Goal: Use online tool/utility: Utilize a website feature to perform a specific function

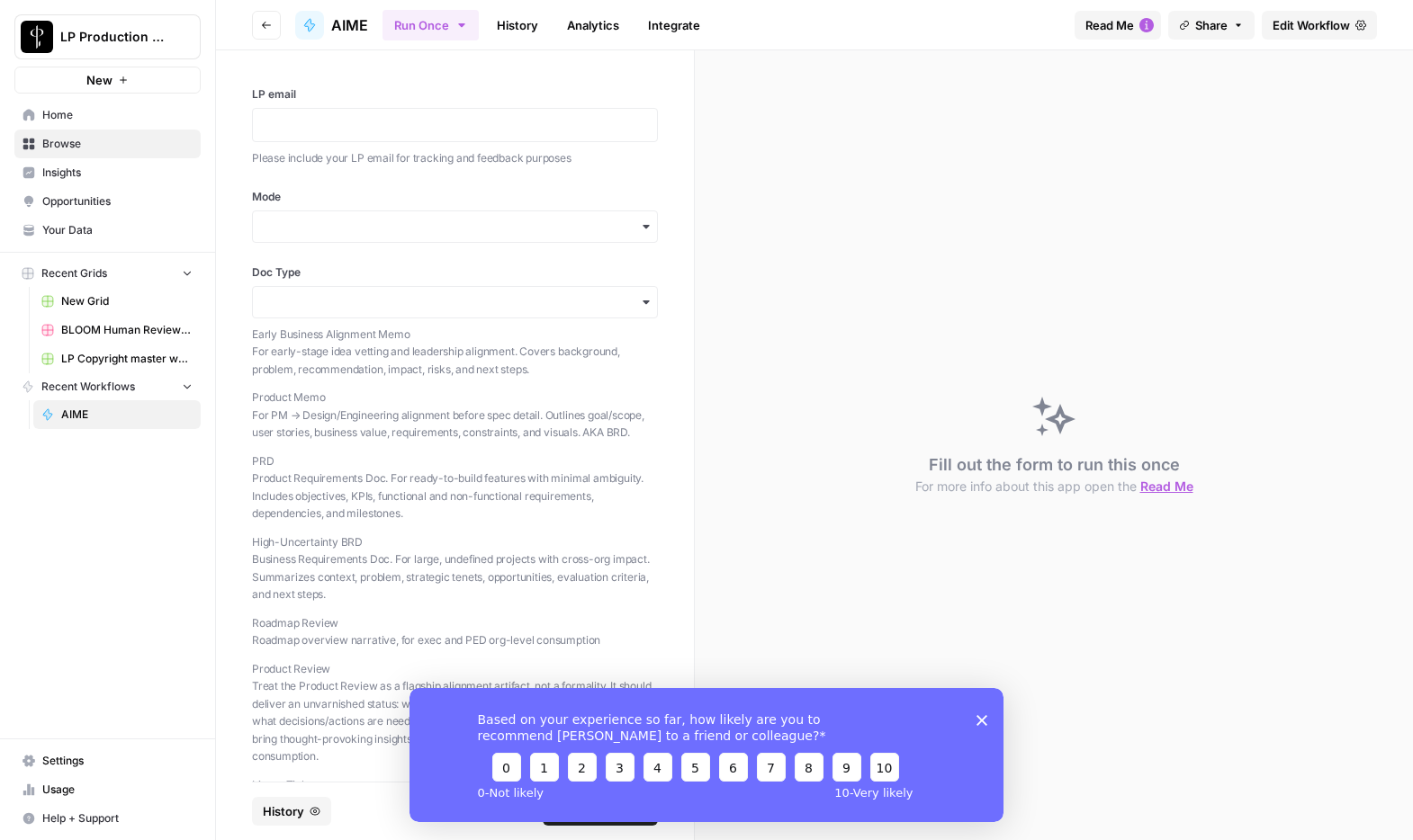
click at [979, 721] on polygon "Close survey" at bounding box center [982, 720] width 11 height 11
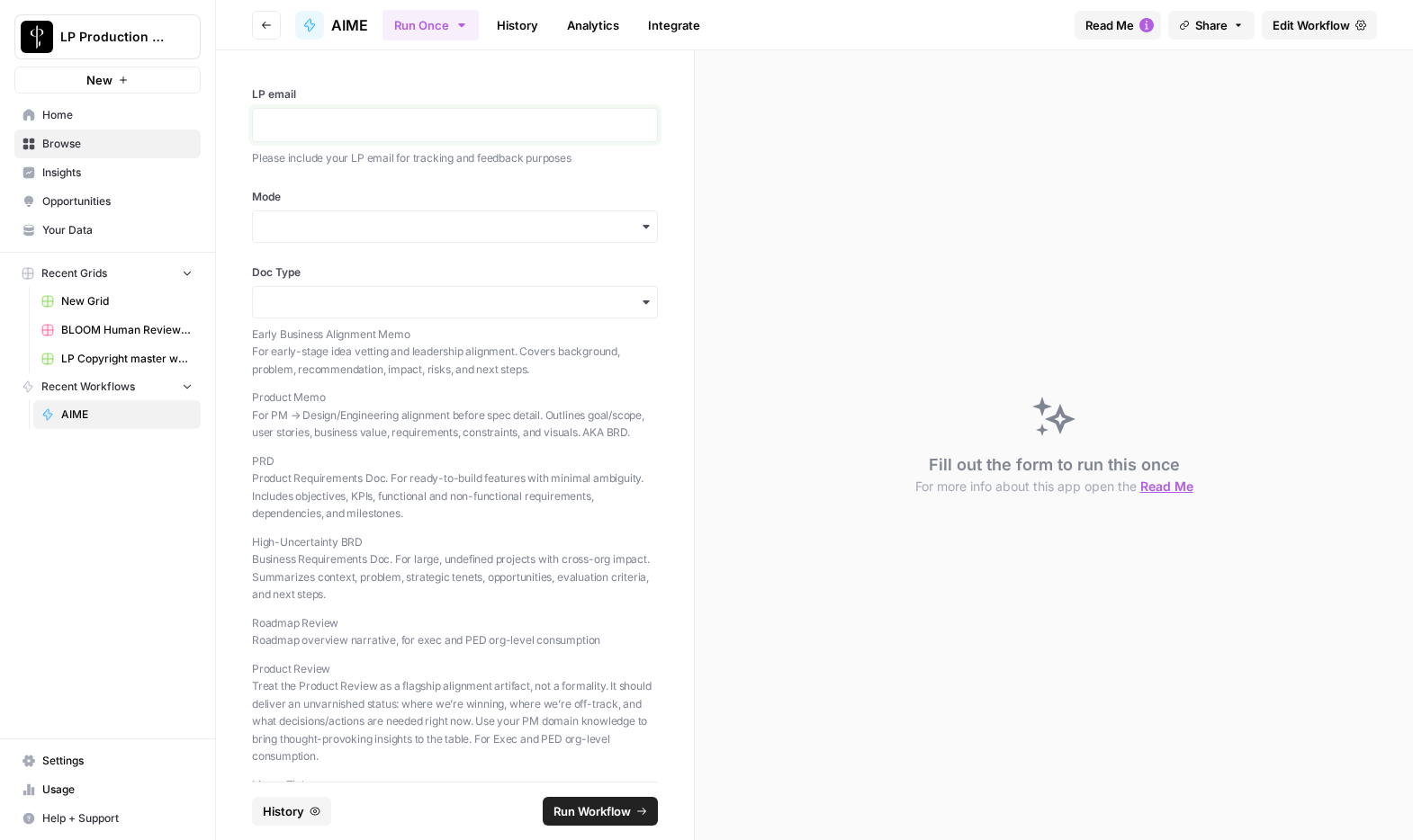
click at [352, 129] on p at bounding box center [454, 125] width 382 height 18
click at [369, 126] on p at bounding box center [454, 125] width 382 height 18
click at [358, 244] on div "LP email Please include your LP email for tracking and feedback purposes Mode D…" at bounding box center [454, 416] width 478 height 732
click at [370, 238] on div "button" at bounding box center [454, 227] width 406 height 33
click at [399, 281] on div "Generate" at bounding box center [454, 275] width 404 height 34
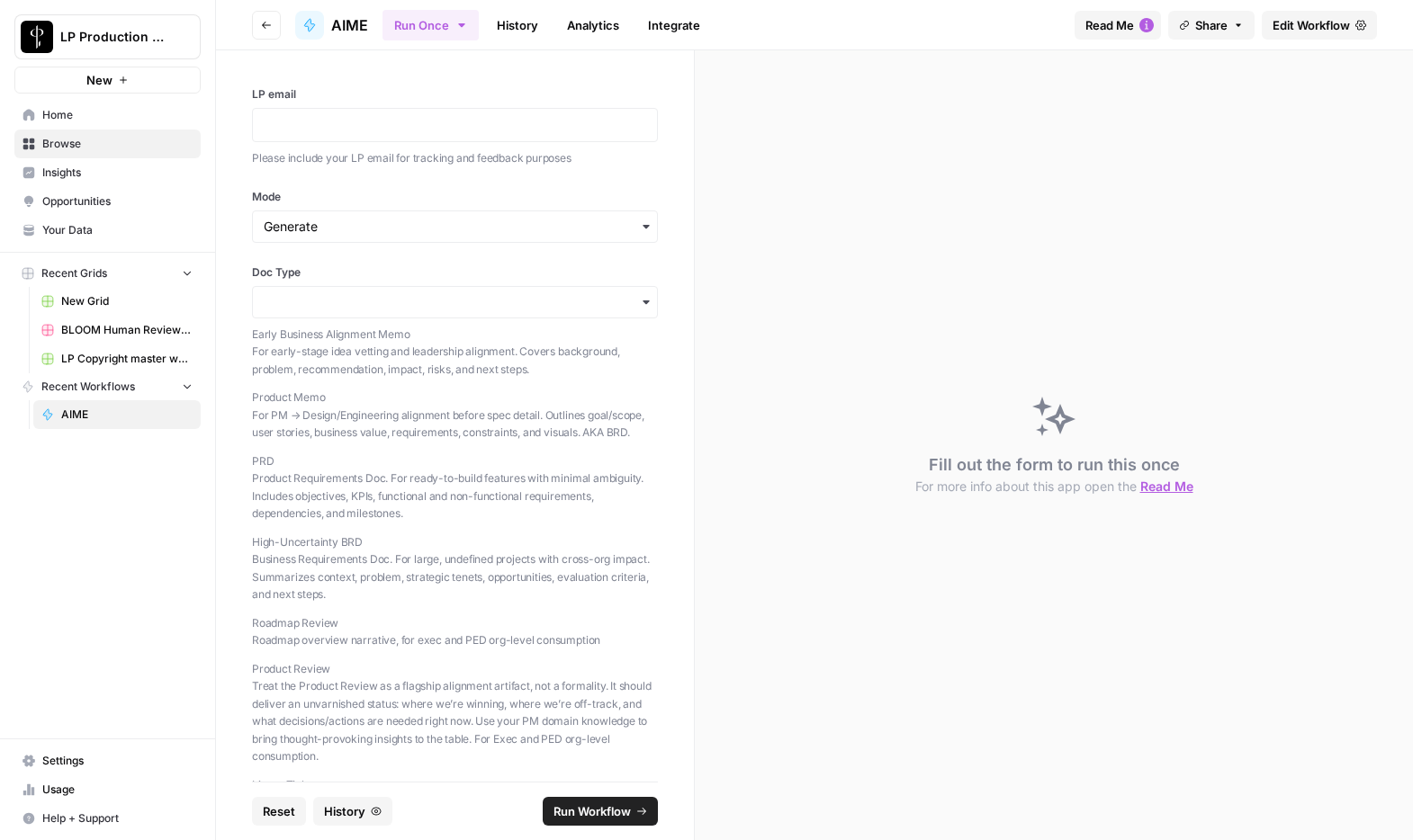
click at [435, 313] on div "button" at bounding box center [454, 303] width 406 height 33
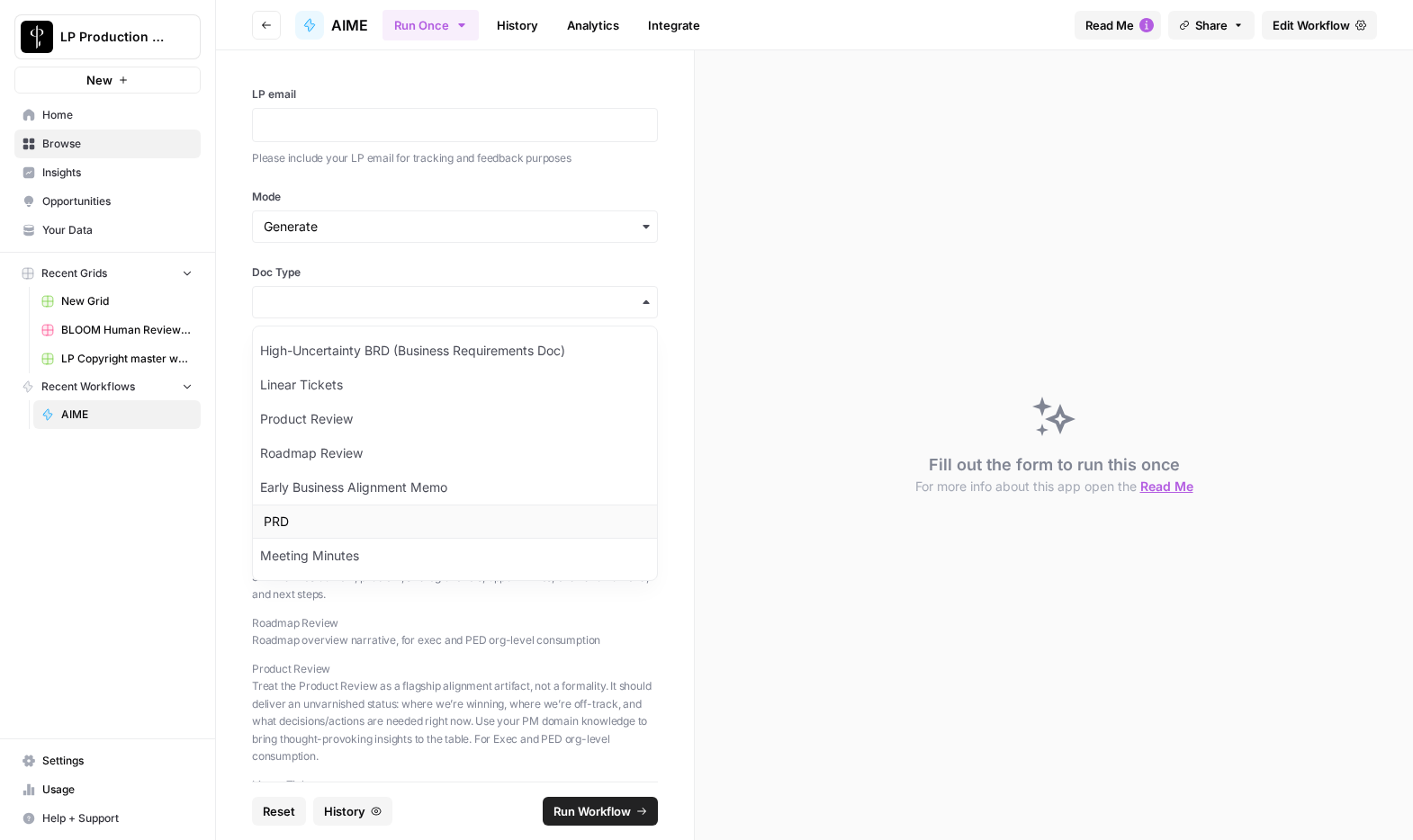
click at [326, 516] on div "PRD" at bounding box center [454, 522] width 404 height 34
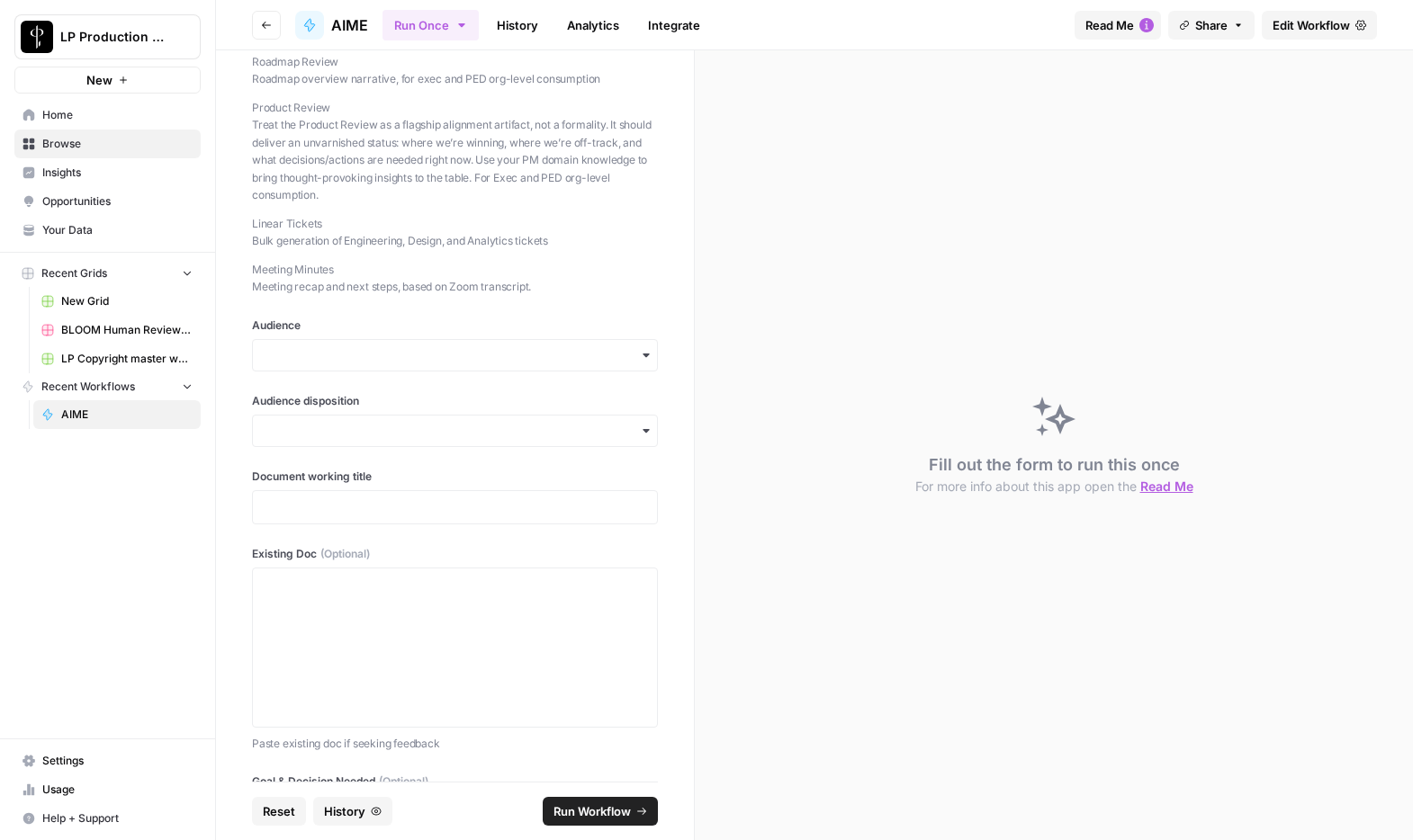
scroll to position [613, 0]
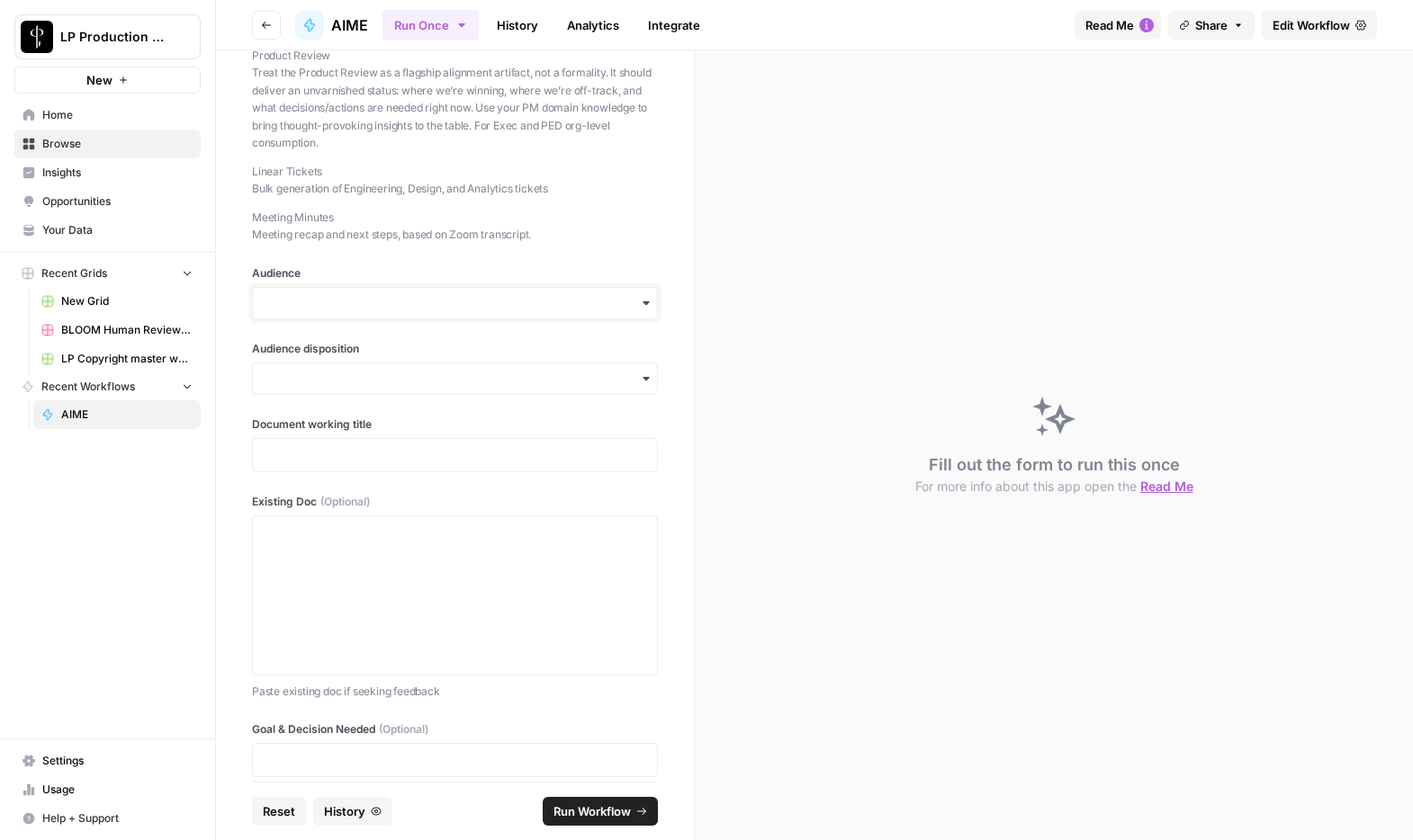
click at [511, 303] on input "Audience" at bounding box center [454, 303] width 382 height 18
click at [349, 410] on div "Engineering" at bounding box center [454, 420] width 404 height 34
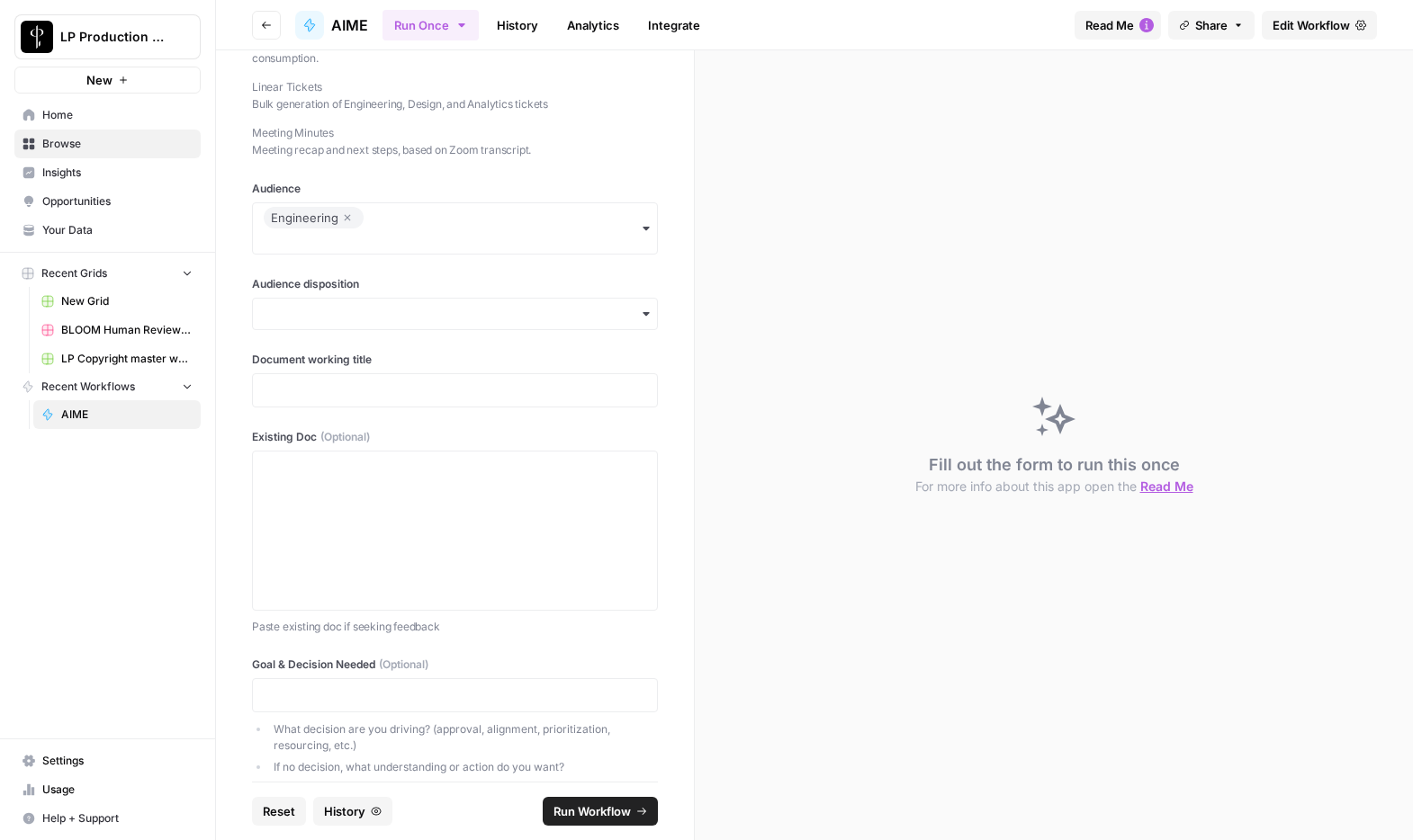
scroll to position [699, 0]
click at [426, 236] on input "Audience" at bounding box center [454, 240] width 382 height 18
click at [374, 302] on div "Execs" at bounding box center [454, 286] width 404 height 34
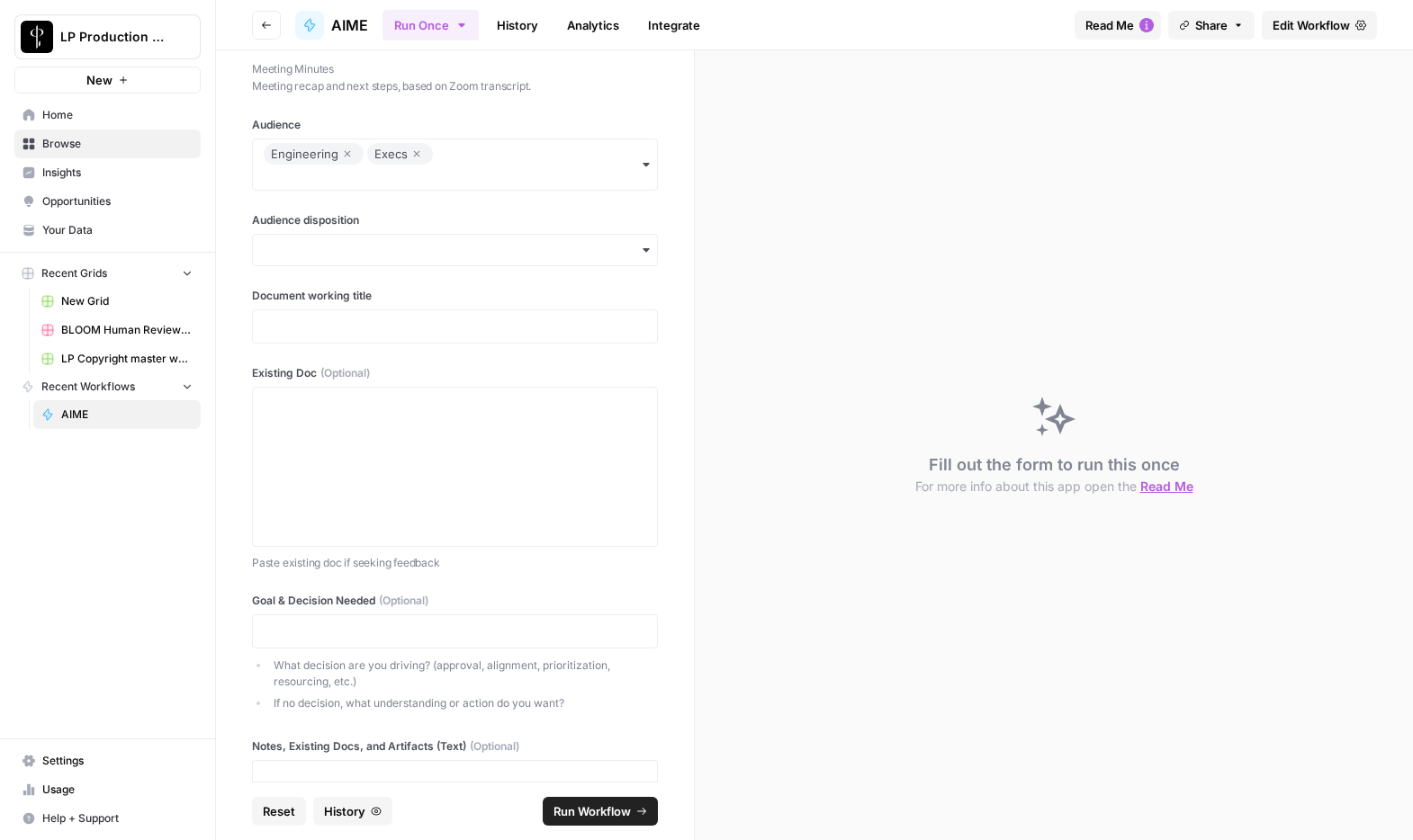
scroll to position [761, 0]
click at [427, 251] on input "Audience disposition" at bounding box center [454, 252] width 382 height 18
click at [341, 299] on div "Favorable" at bounding box center [454, 301] width 404 height 34
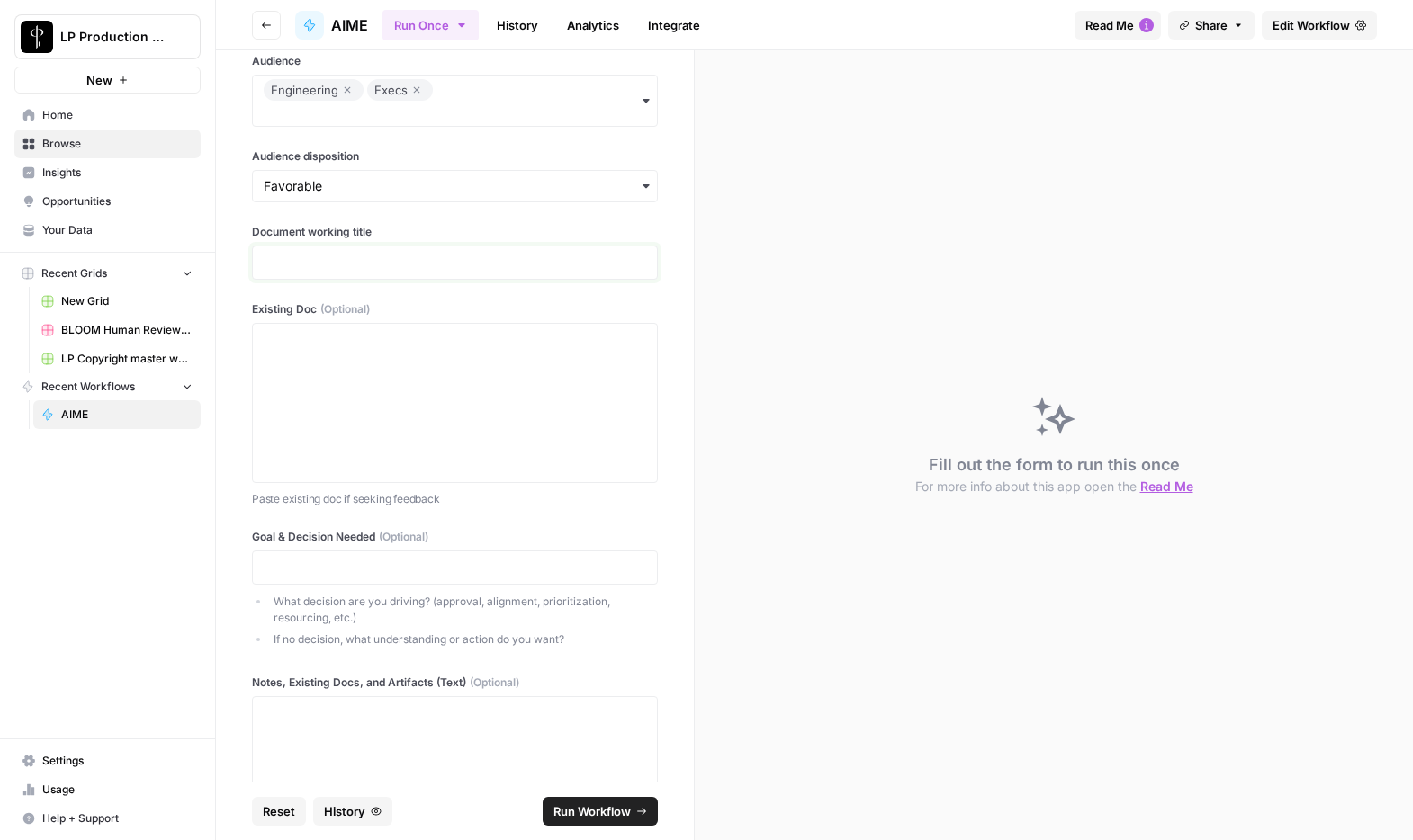
click at [476, 261] on p at bounding box center [454, 263] width 382 height 18
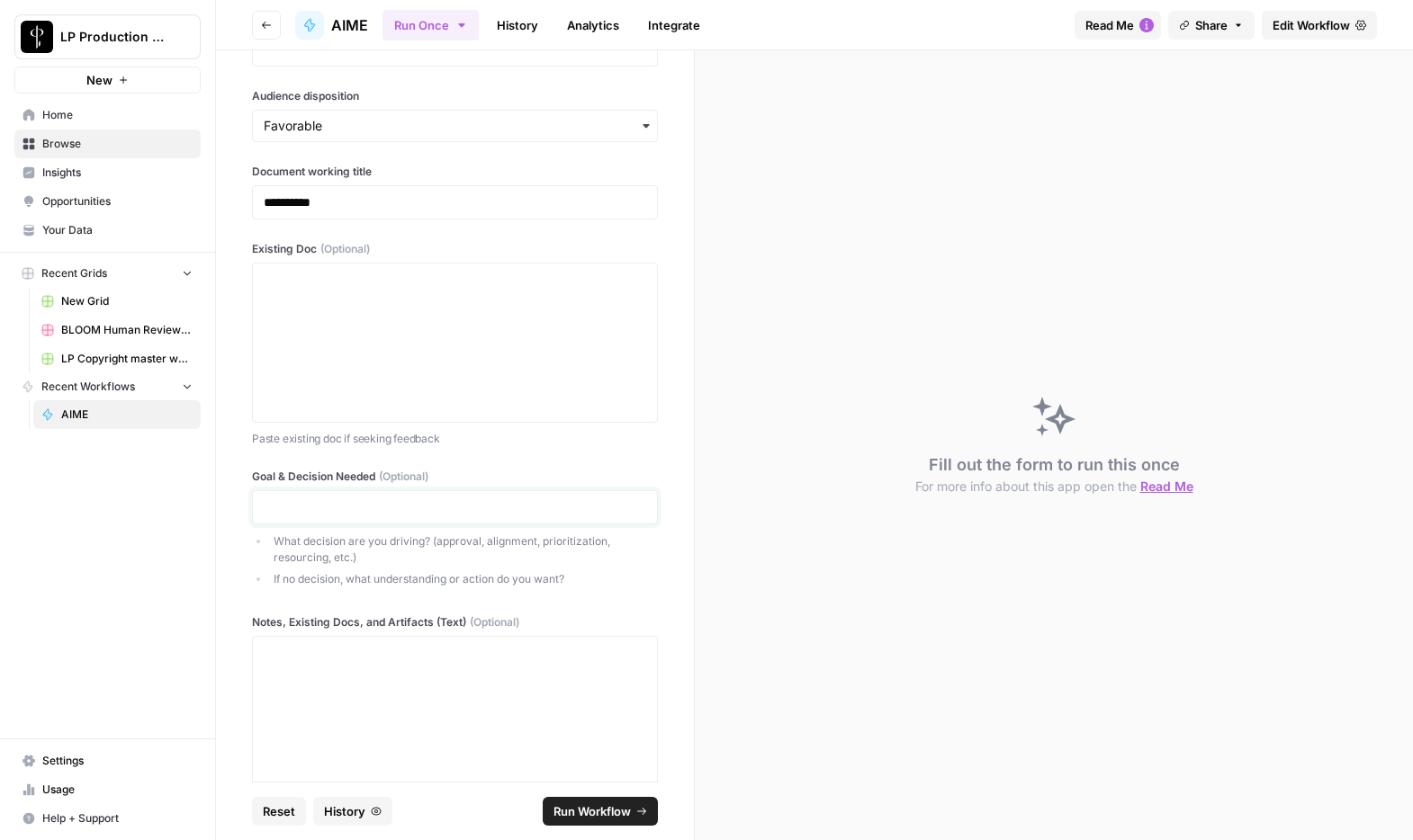
click at [417, 512] on p at bounding box center [454, 508] width 382 height 18
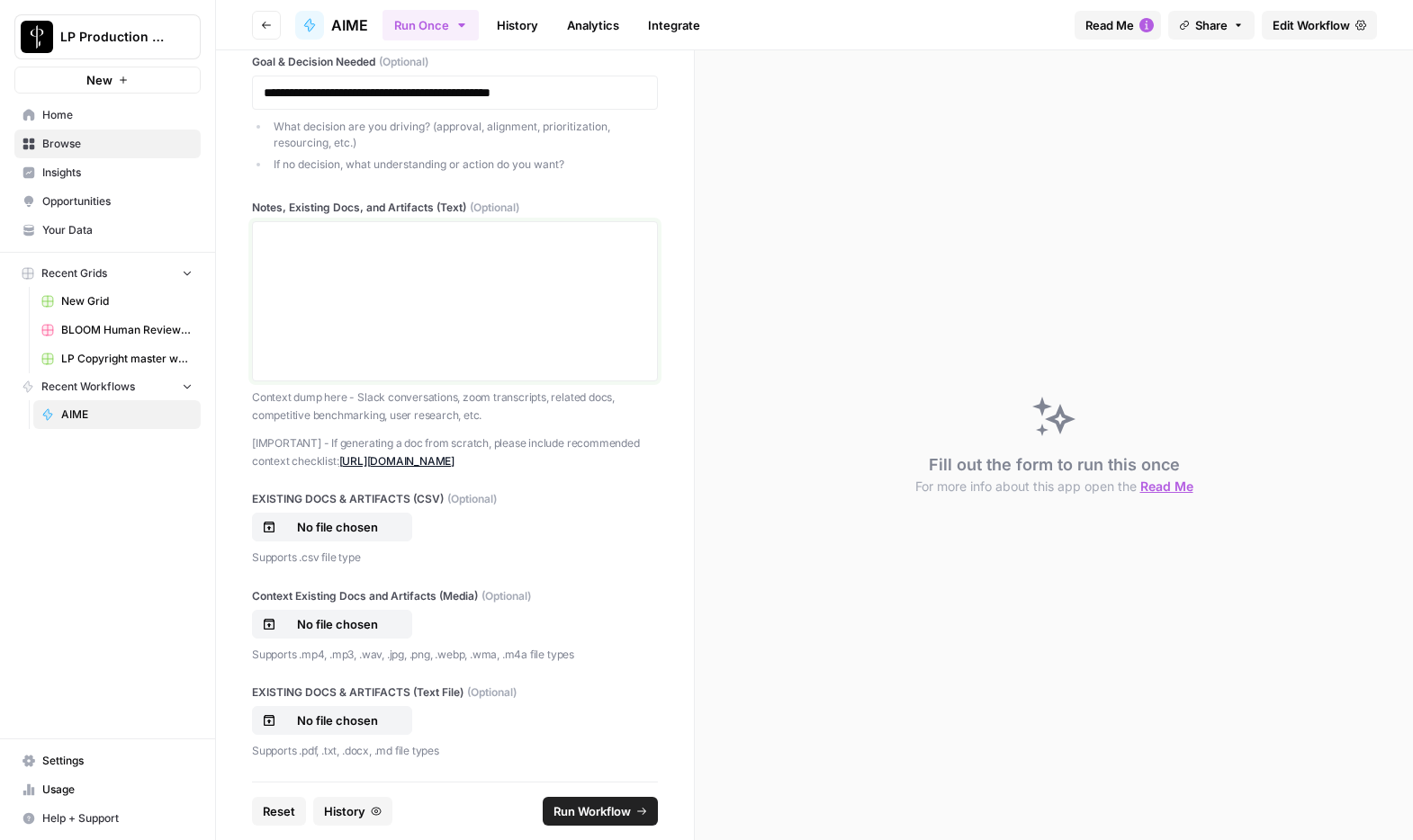
scroll to position [1318, 0]
click at [458, 274] on div at bounding box center [454, 301] width 382 height 144
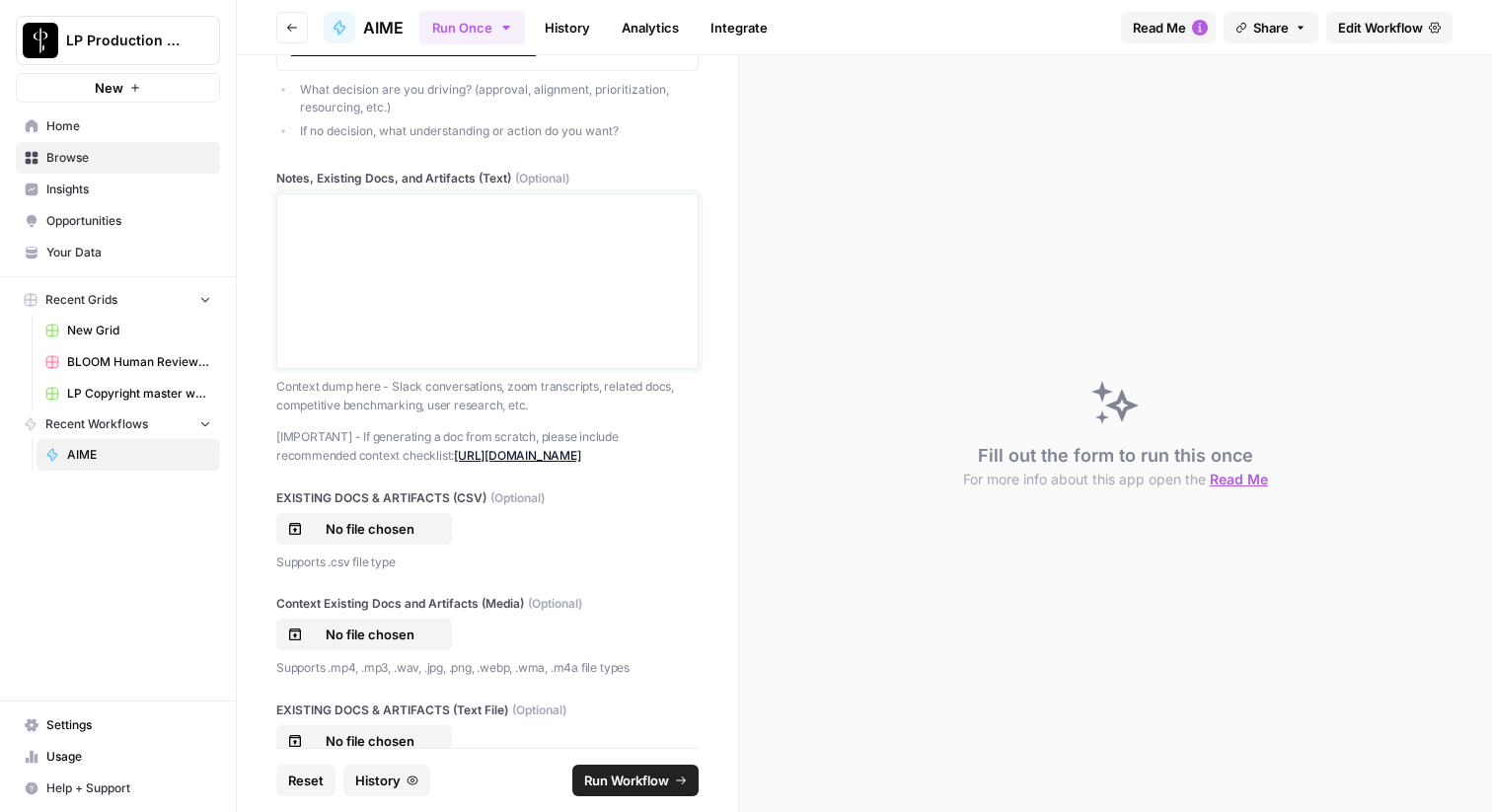
scroll to position [1504, 0]
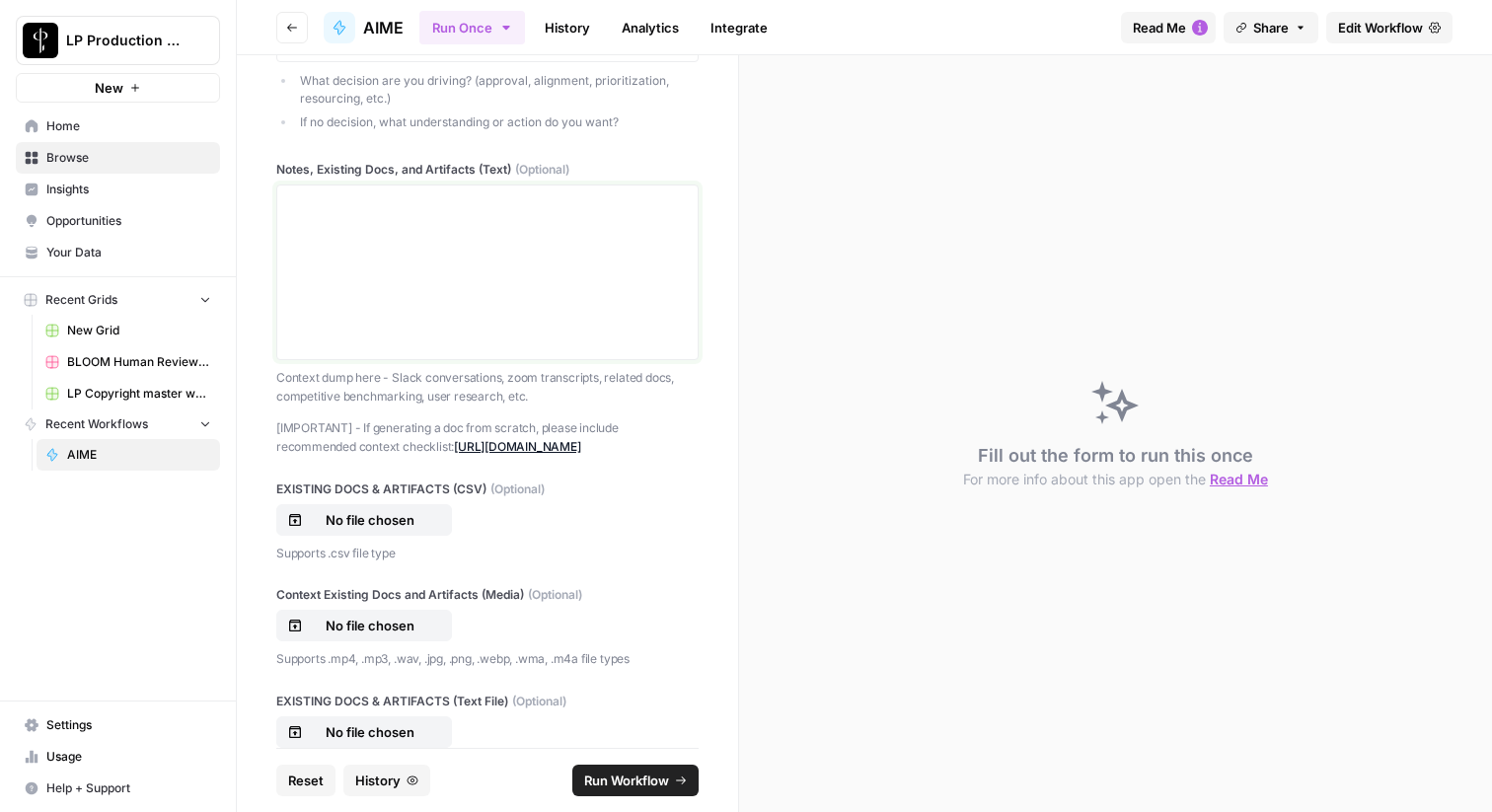
click at [511, 271] on div at bounding box center [487, 271] width 396 height 157
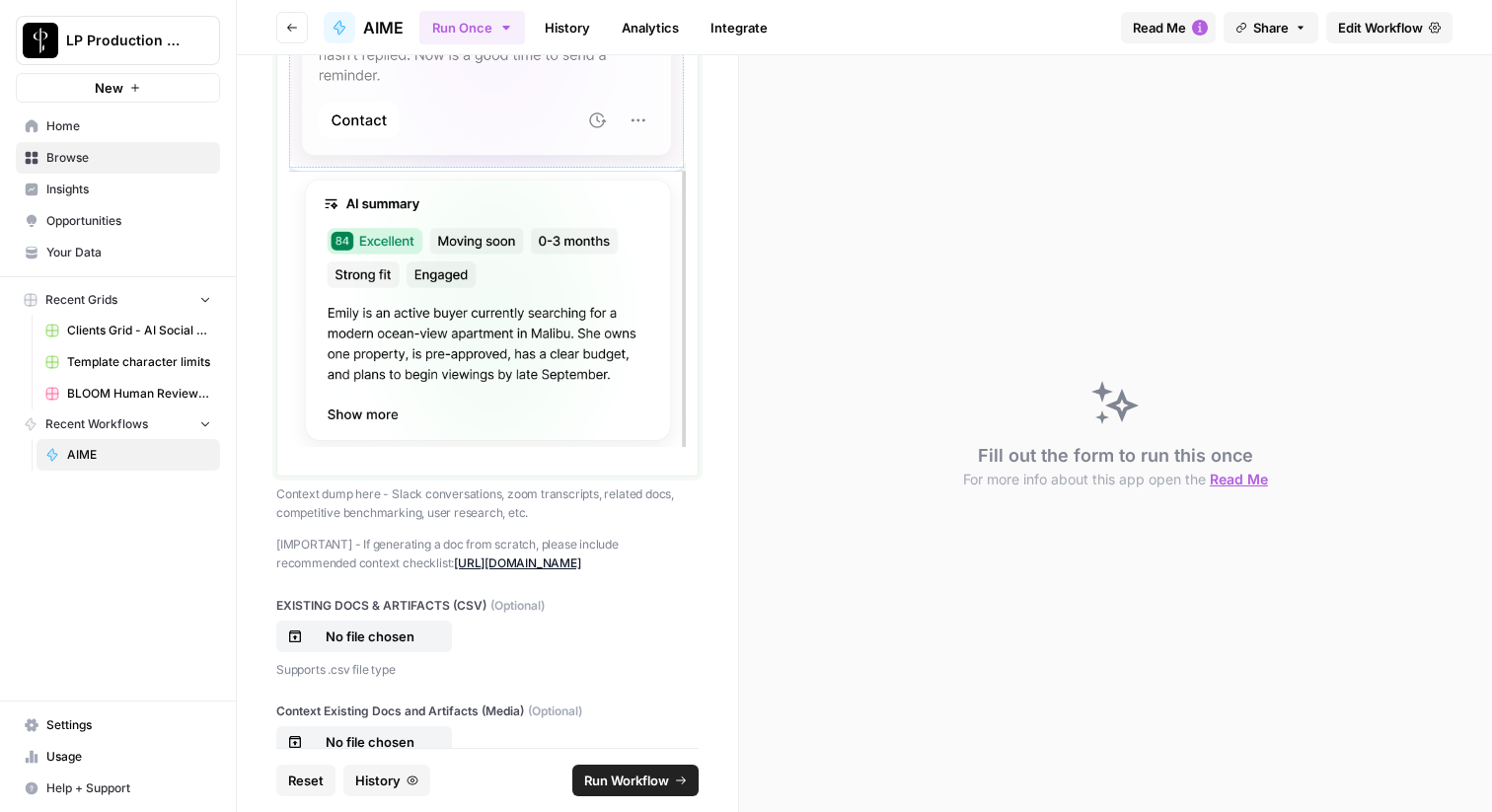
scroll to position [3699, 0]
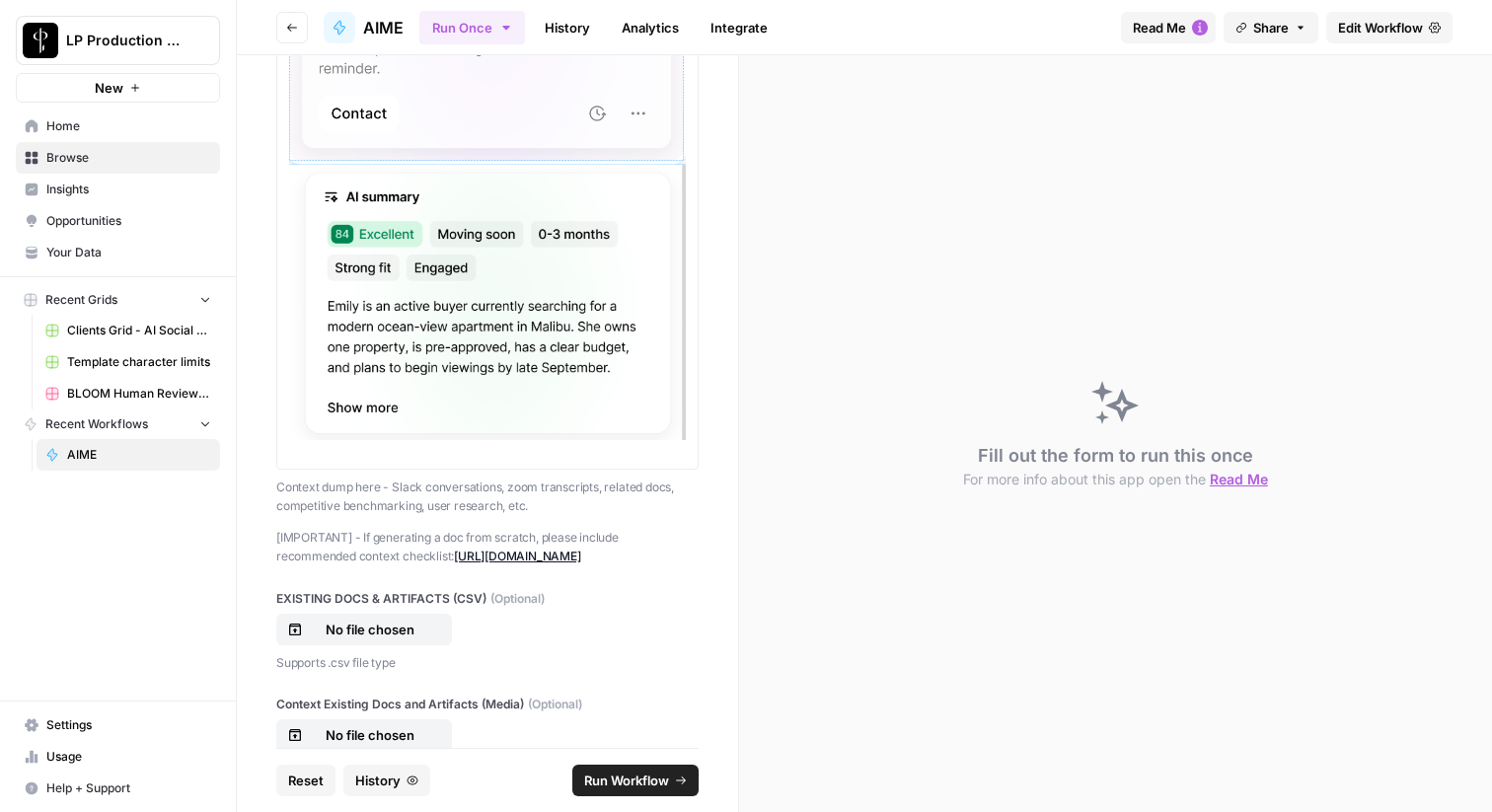
click at [628, 781] on span "Run Workflow" at bounding box center [627, 780] width 85 height 20
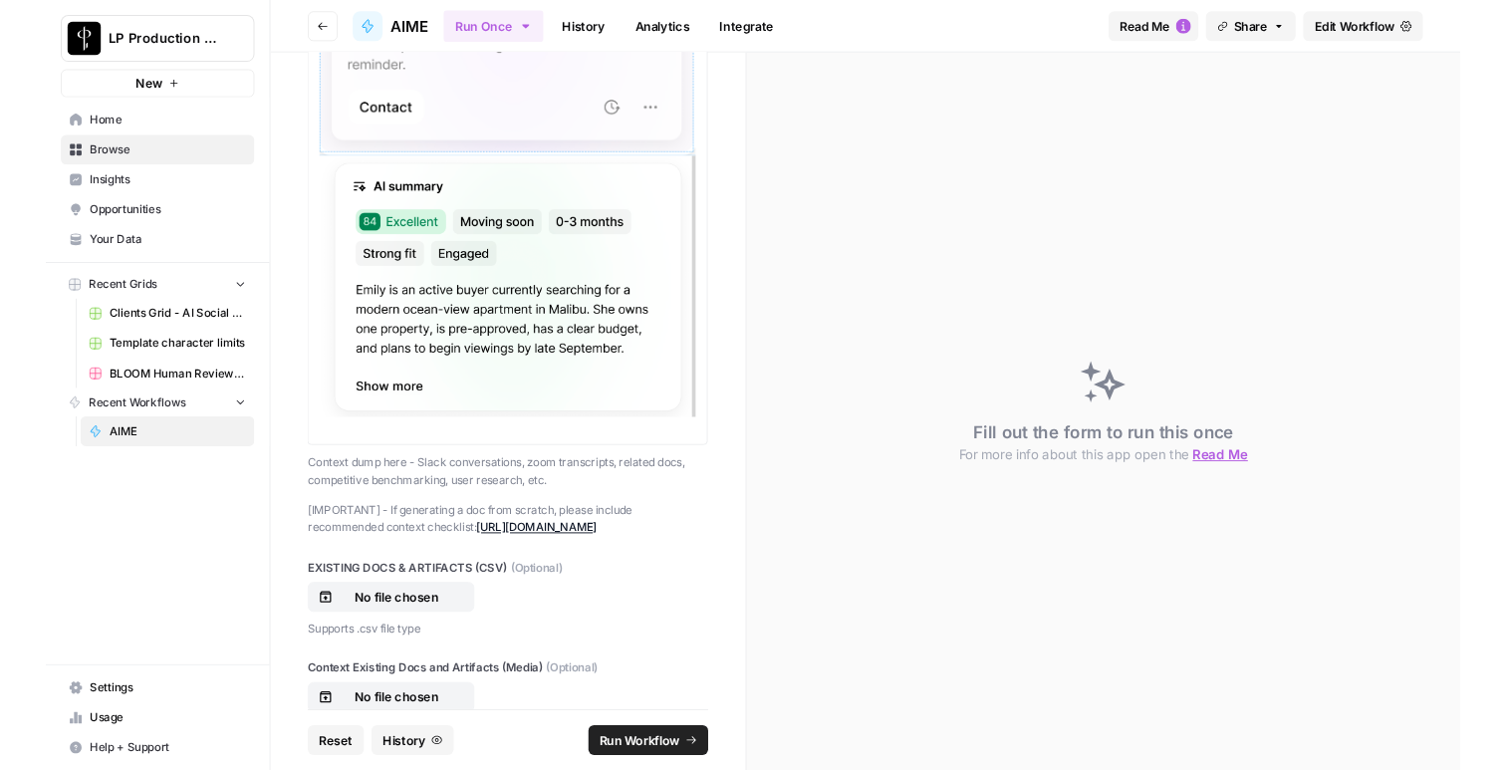
scroll to position [3759, 0]
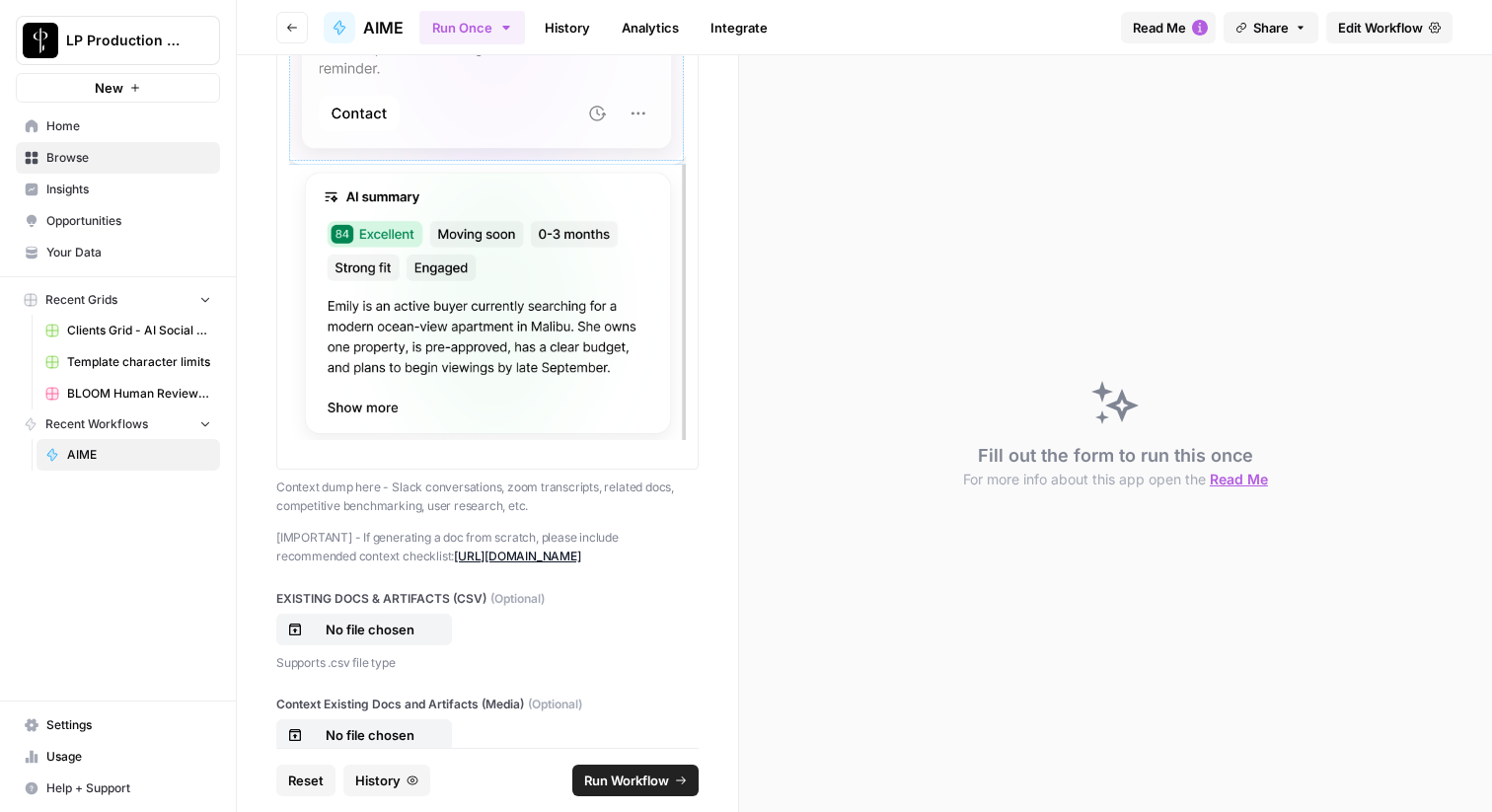
click at [665, 776] on span "Run Workflow" at bounding box center [627, 780] width 85 height 20
drag, startPoint x: 733, startPoint y: 793, endPoint x: 733, endPoint y: 775, distance: 18.0
click at [733, 775] on form "LP email Please include your LP email for tracking and feedback purposes Can't …" at bounding box center [487, 434] width 502 height 757
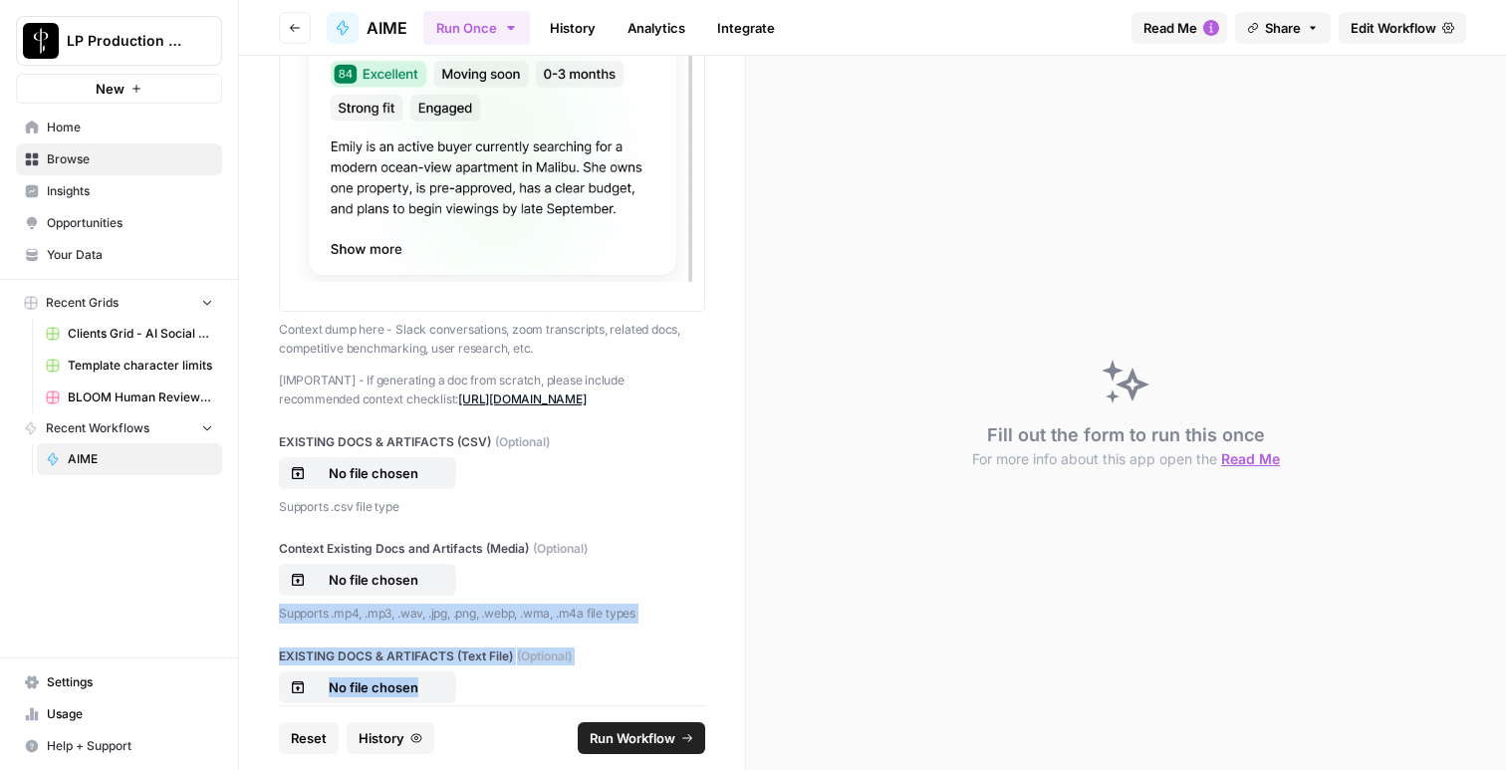
scroll to position [3989, 0]
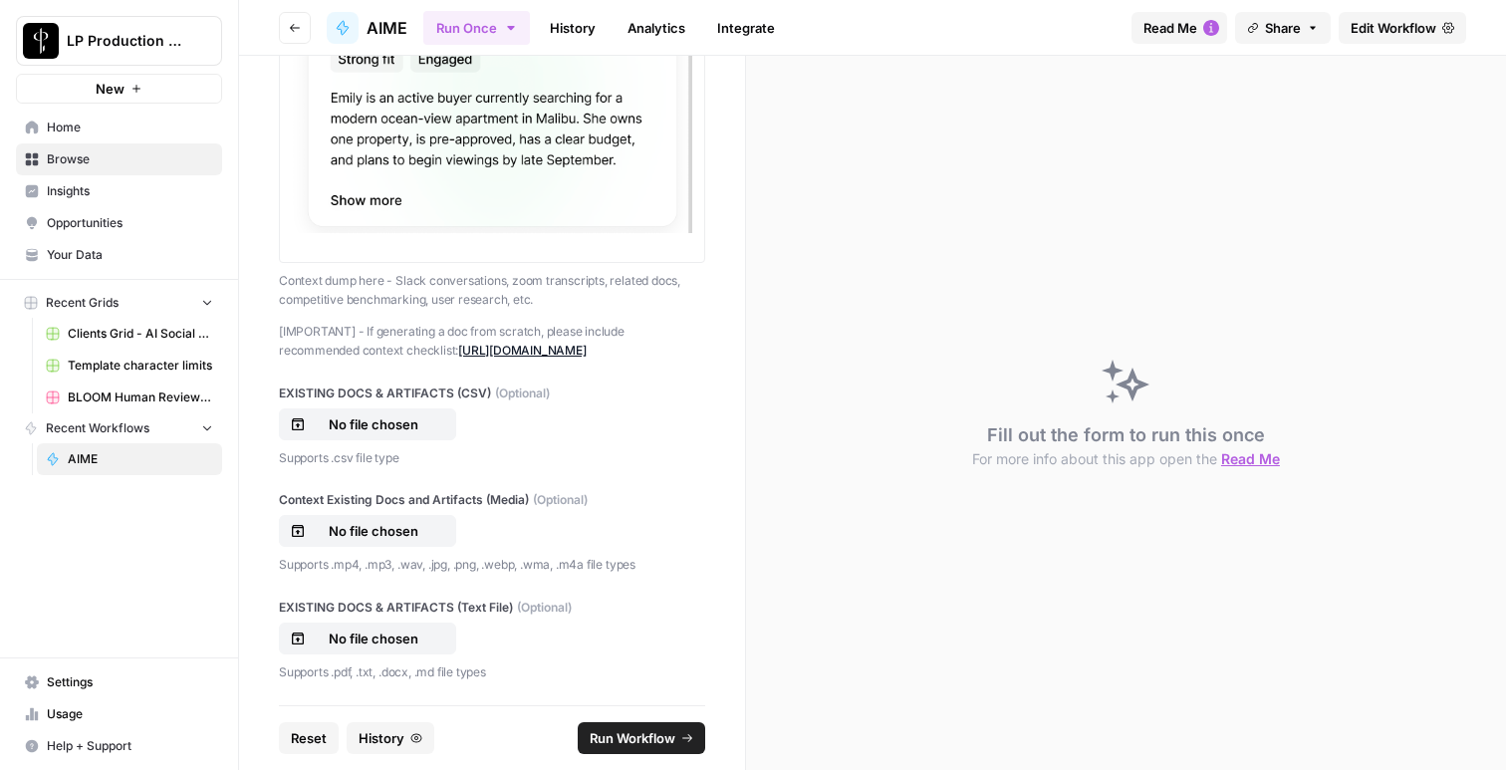
click at [608, 538] on div "No file chosen" at bounding box center [492, 531] width 426 height 32
click at [635, 738] on span "Run Workflow" at bounding box center [633, 738] width 86 height 20
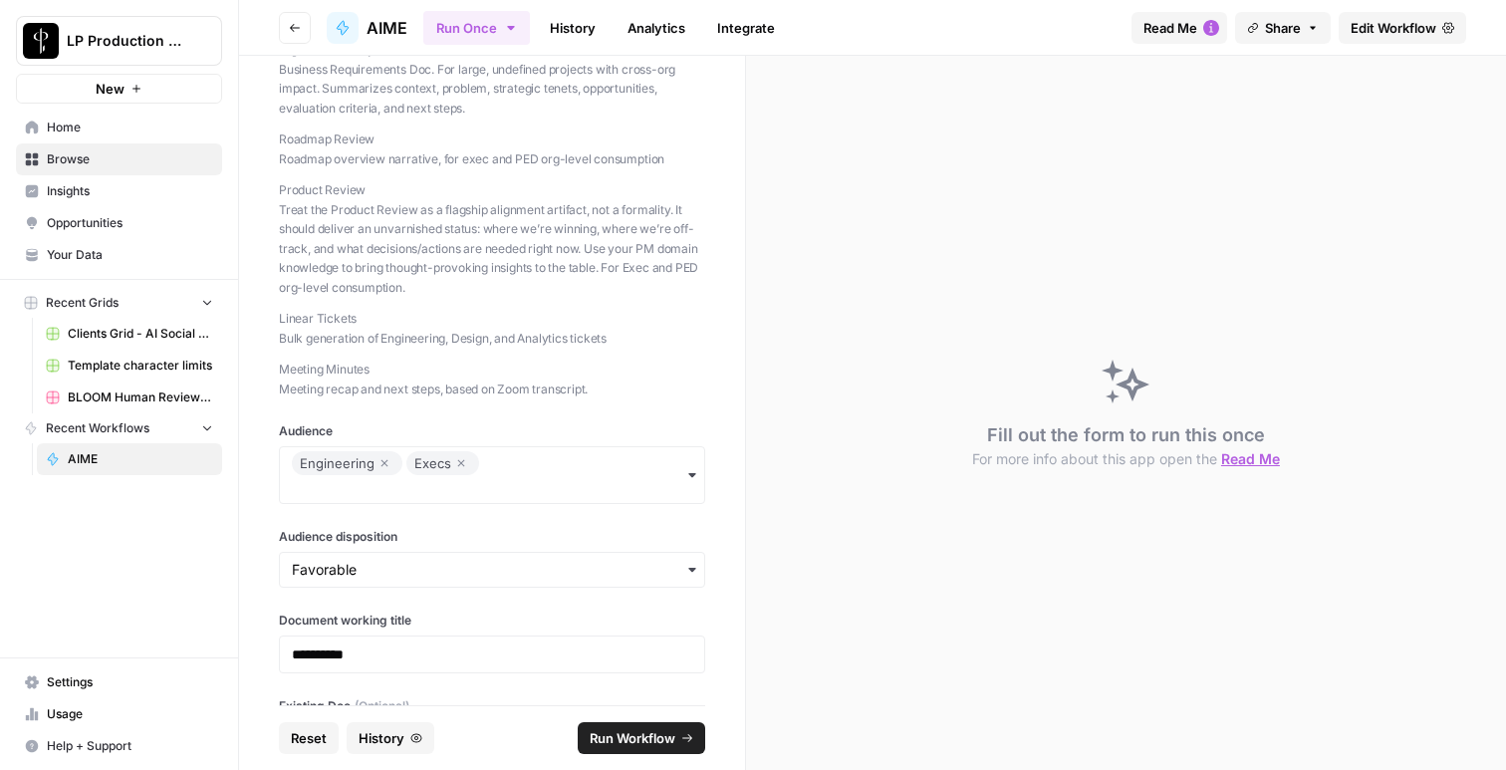
scroll to position [0, 0]
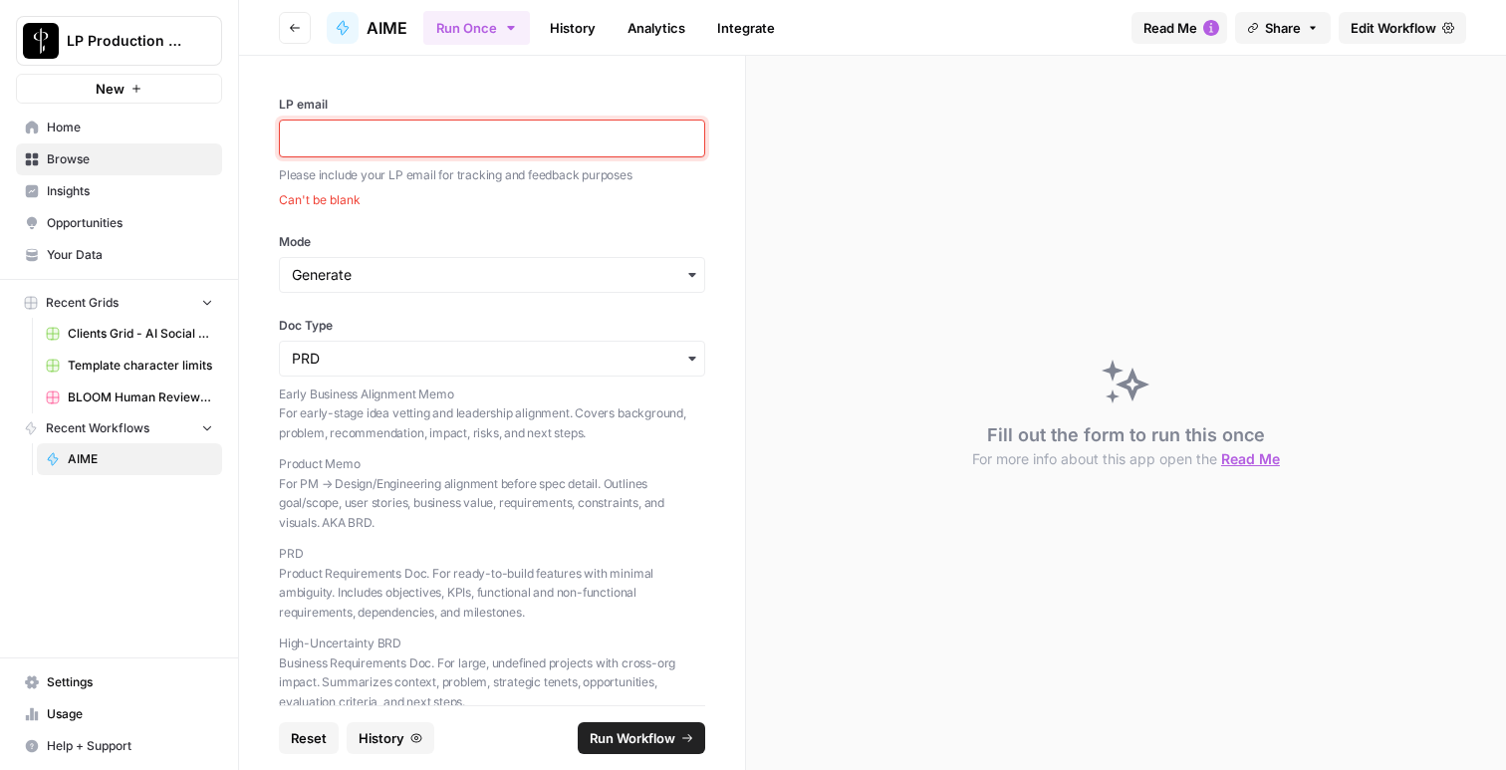
click at [425, 144] on p at bounding box center [492, 138] width 400 height 20
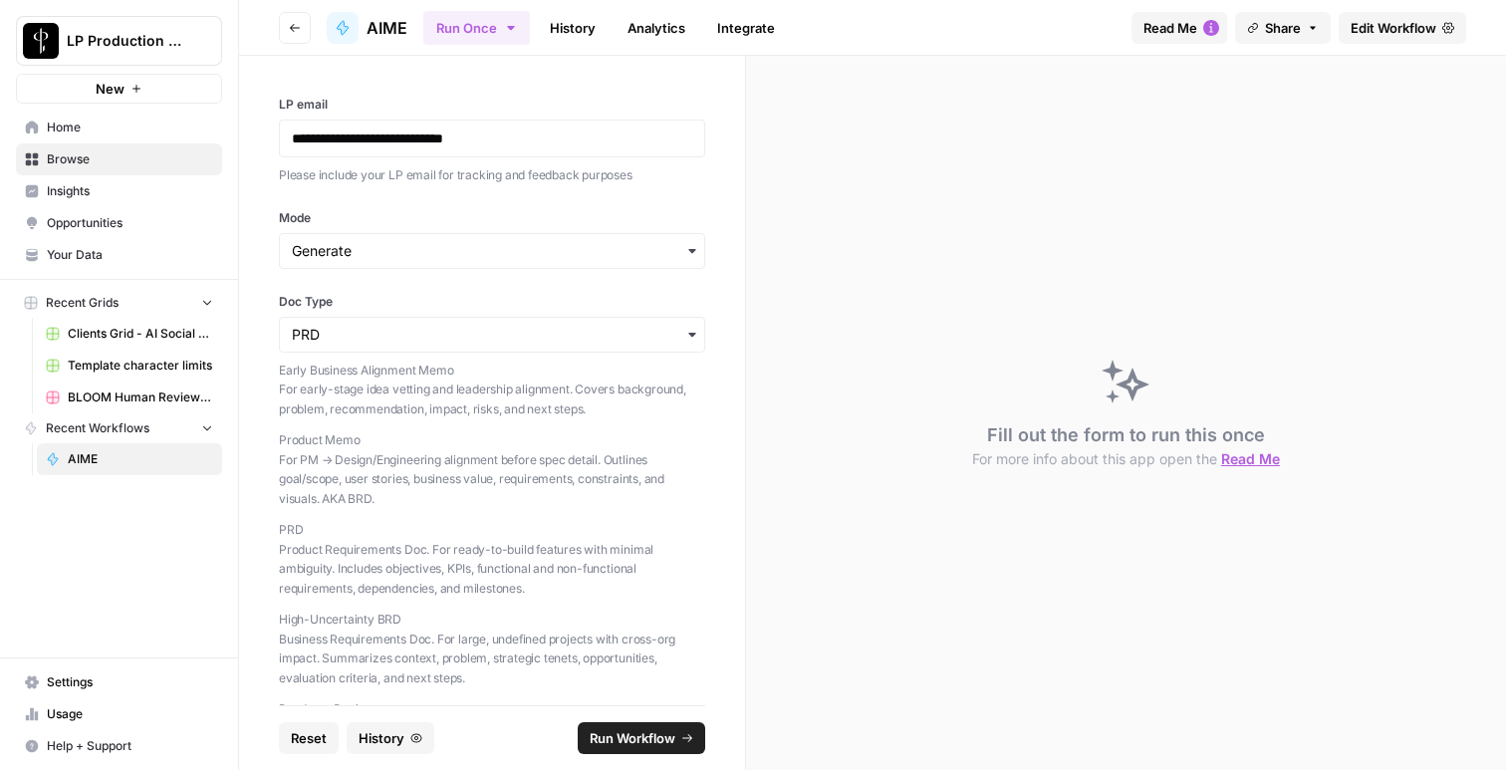
click at [646, 733] on span "Run Workflow" at bounding box center [633, 738] width 86 height 20
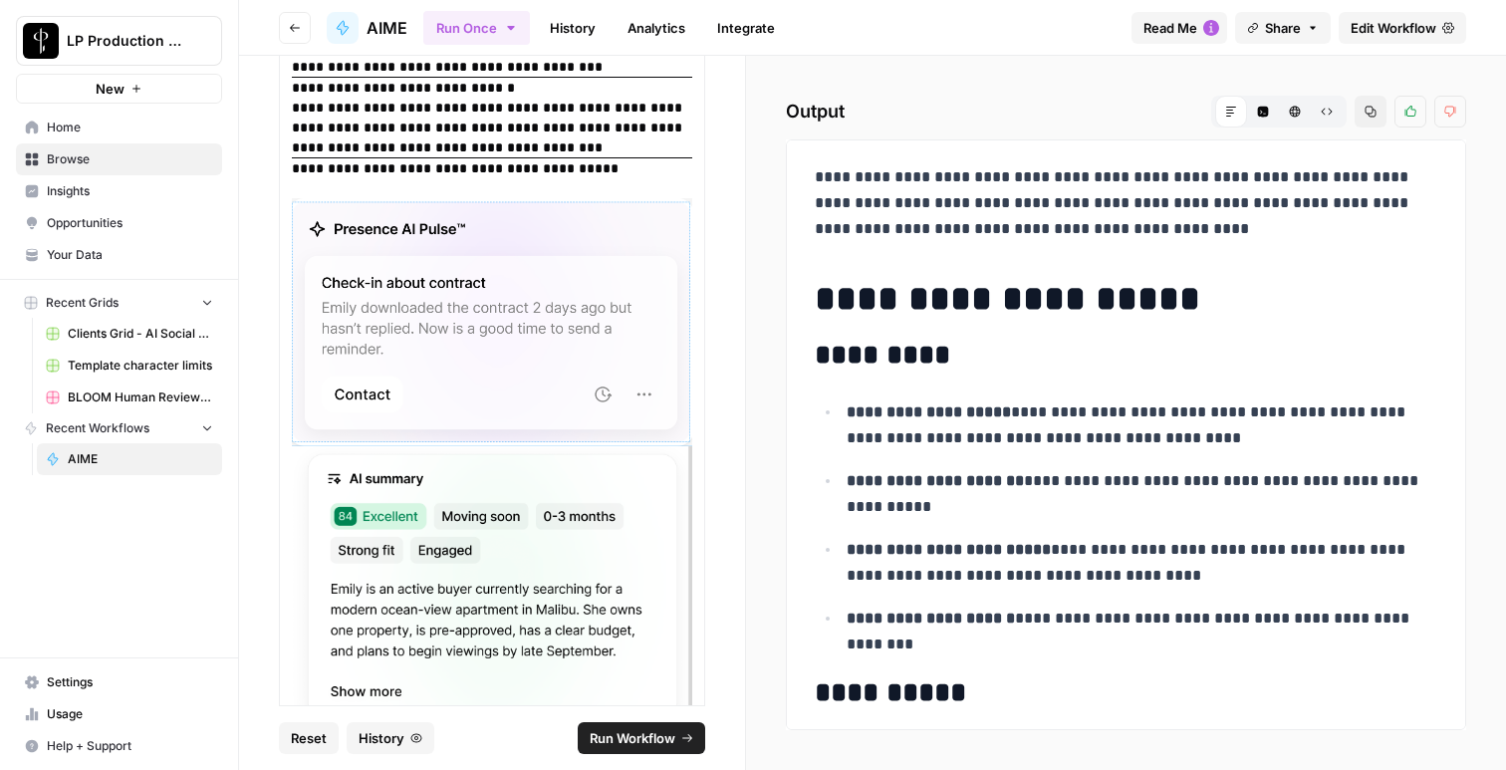
scroll to position [3349, 0]
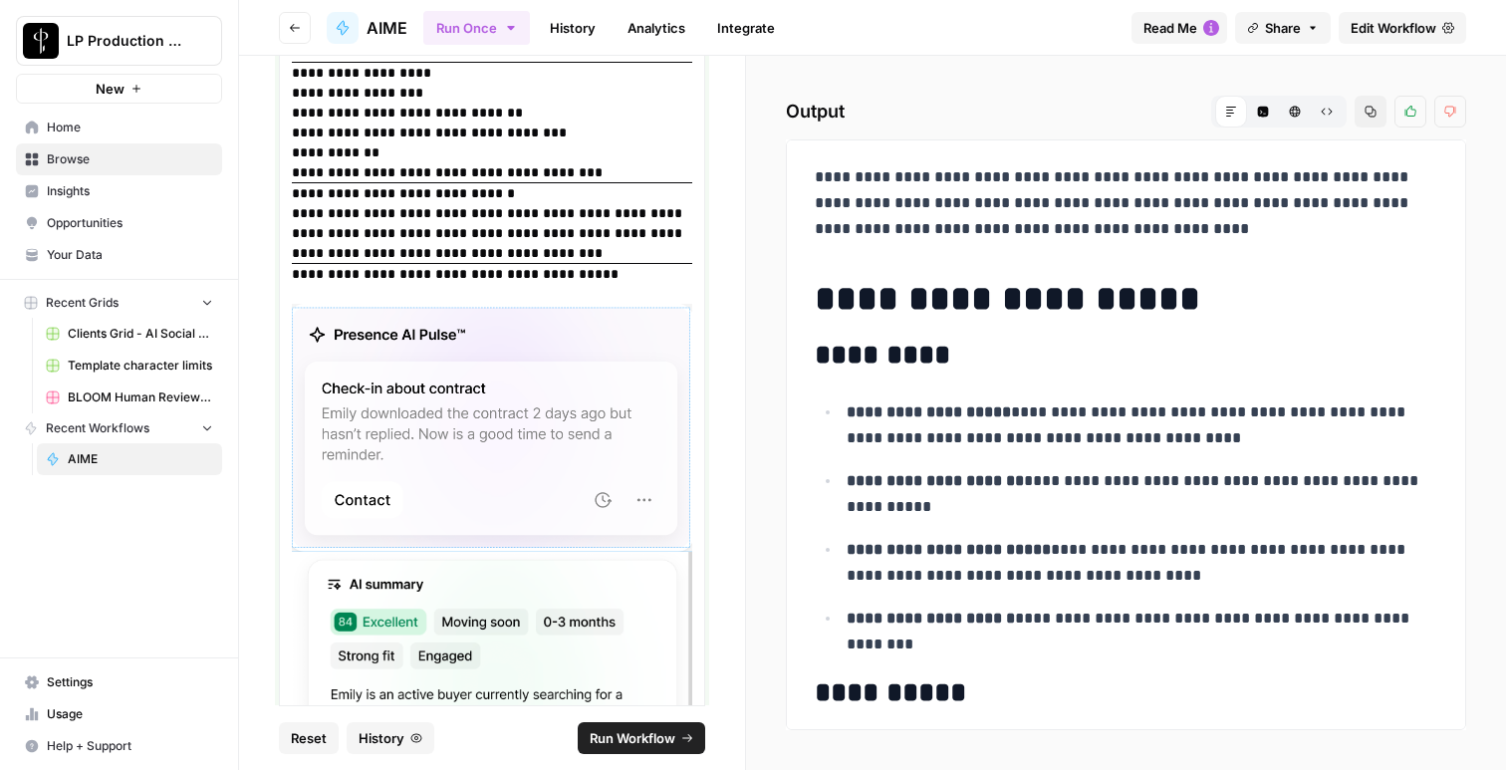
click at [484, 369] on img at bounding box center [492, 428] width 400 height 249
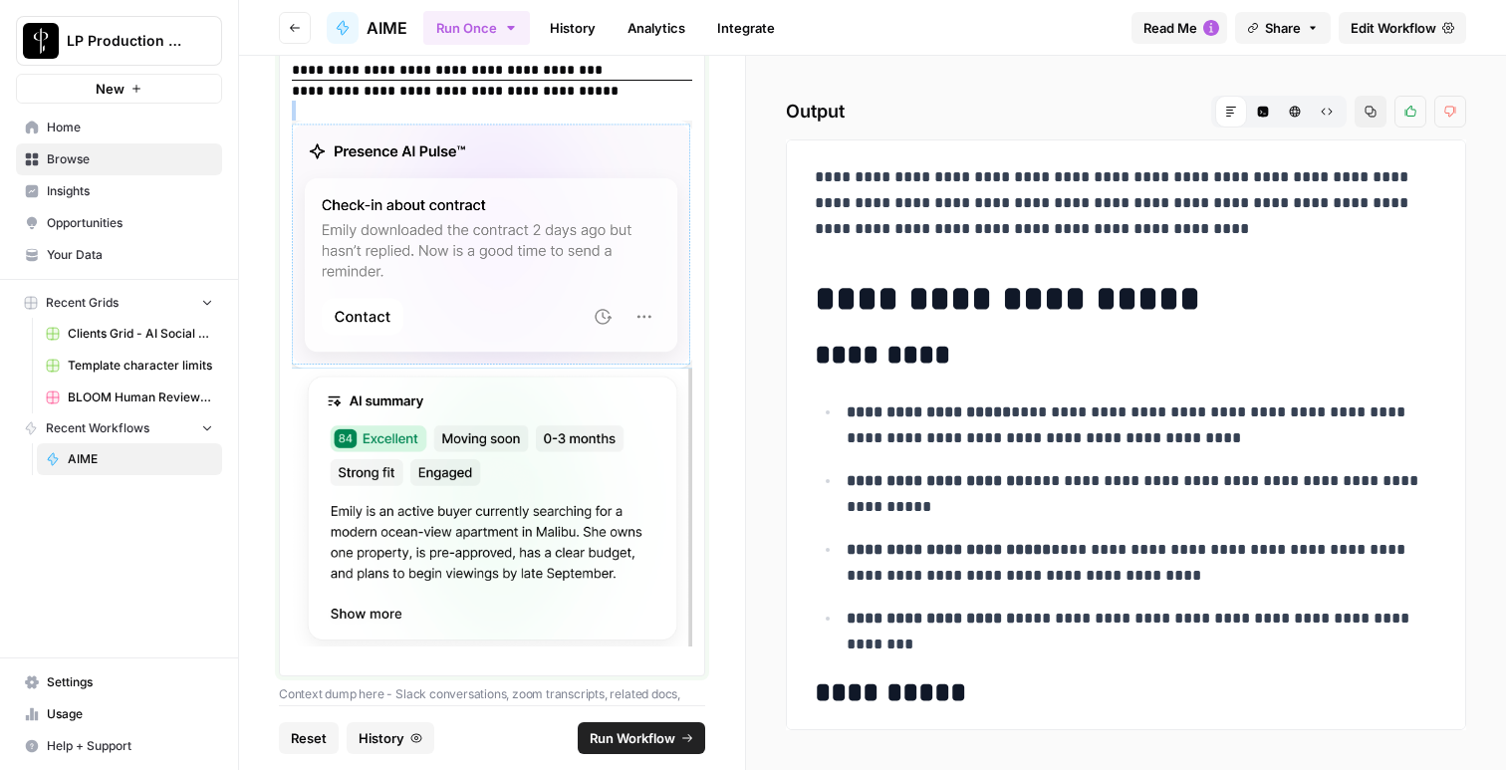
scroll to position [3538, 0]
